Goal: Navigation & Orientation: Find specific page/section

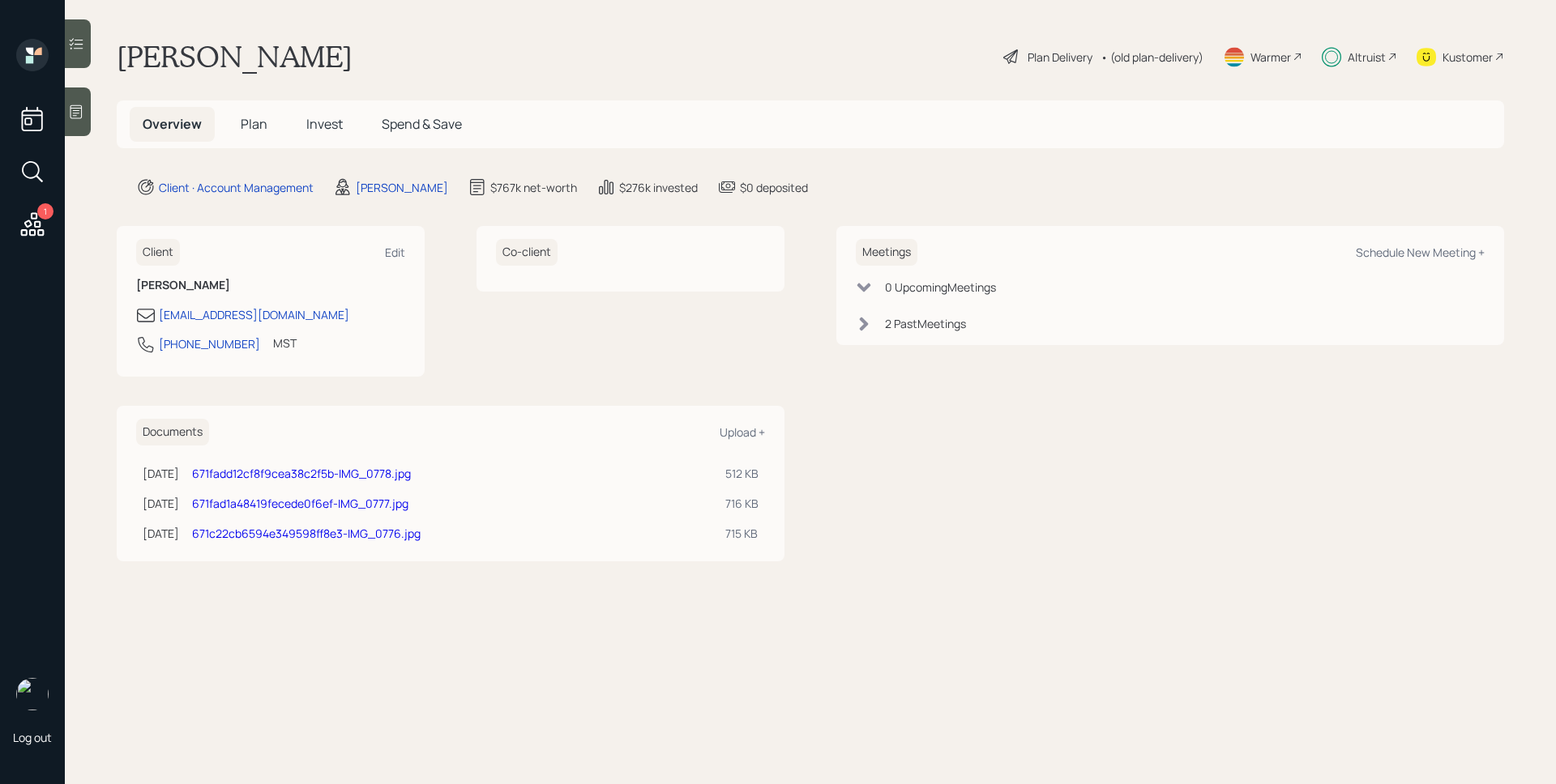
click at [1372, 60] on div "Altruist" at bounding box center [1366, 57] width 38 height 17
